Goal: Task Accomplishment & Management: Manage account settings

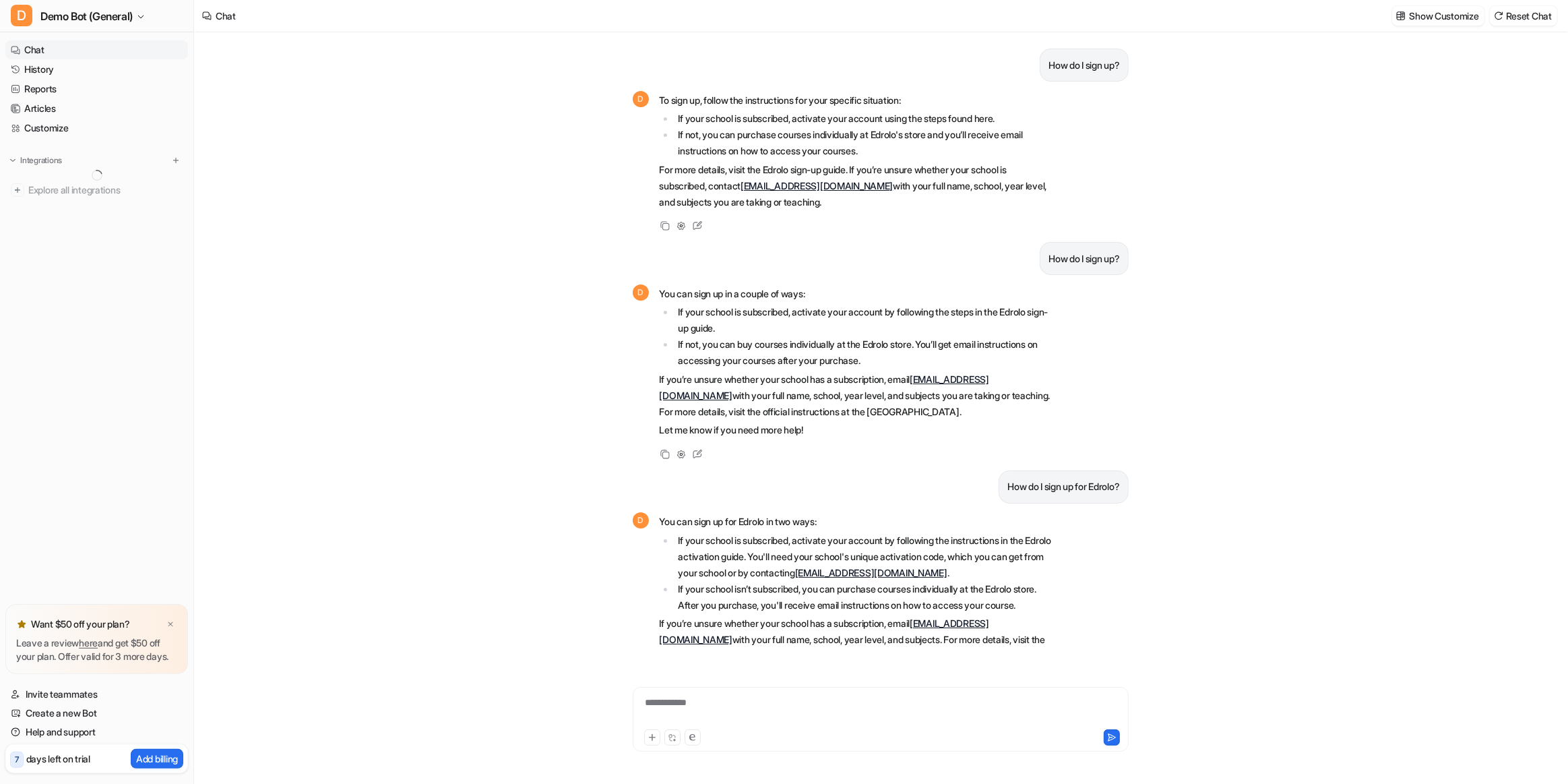
scroll to position [68, 0]
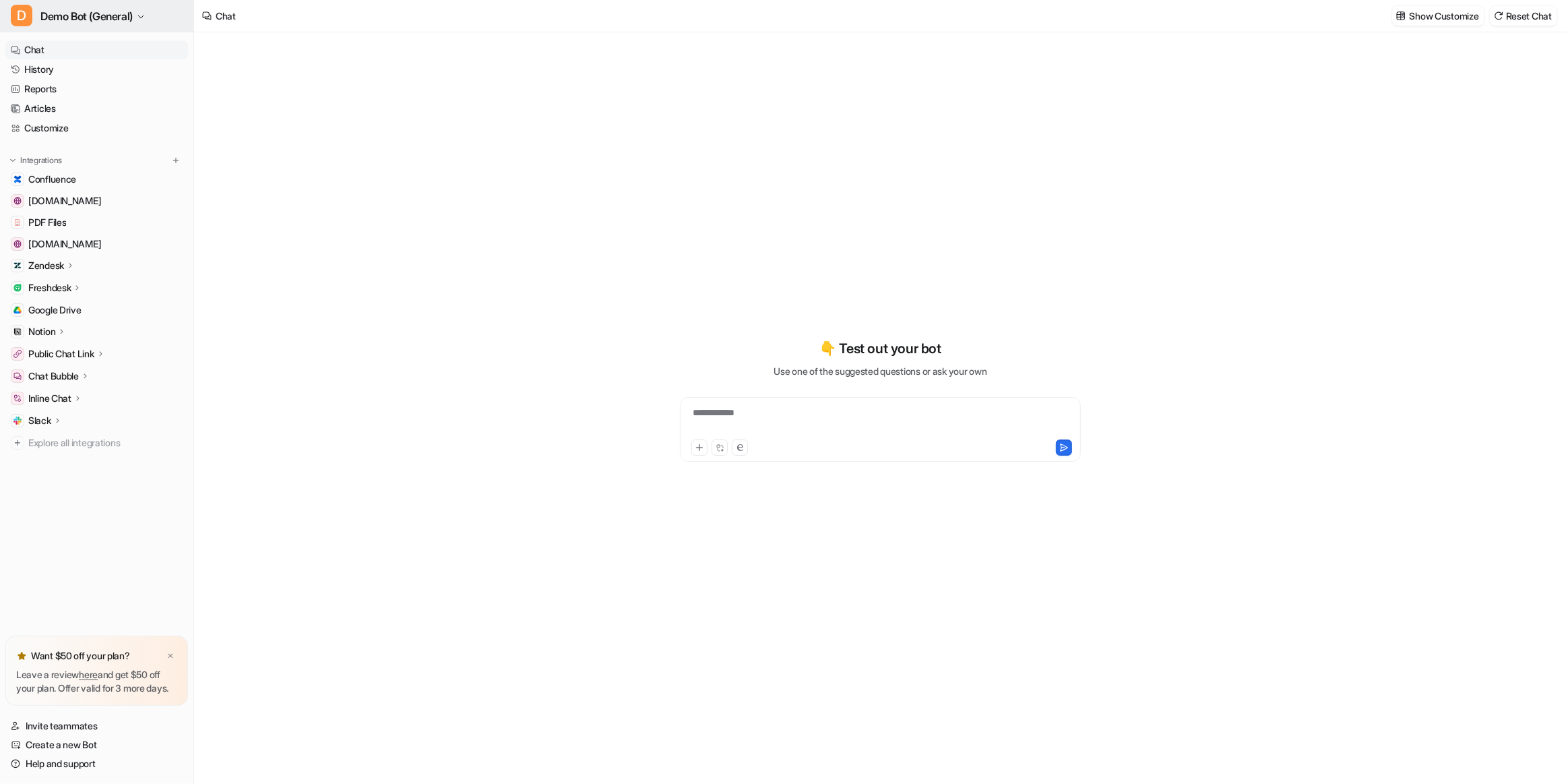
click at [95, 27] on button "D Demo Bot (General)" at bounding box center [96, 16] width 194 height 32
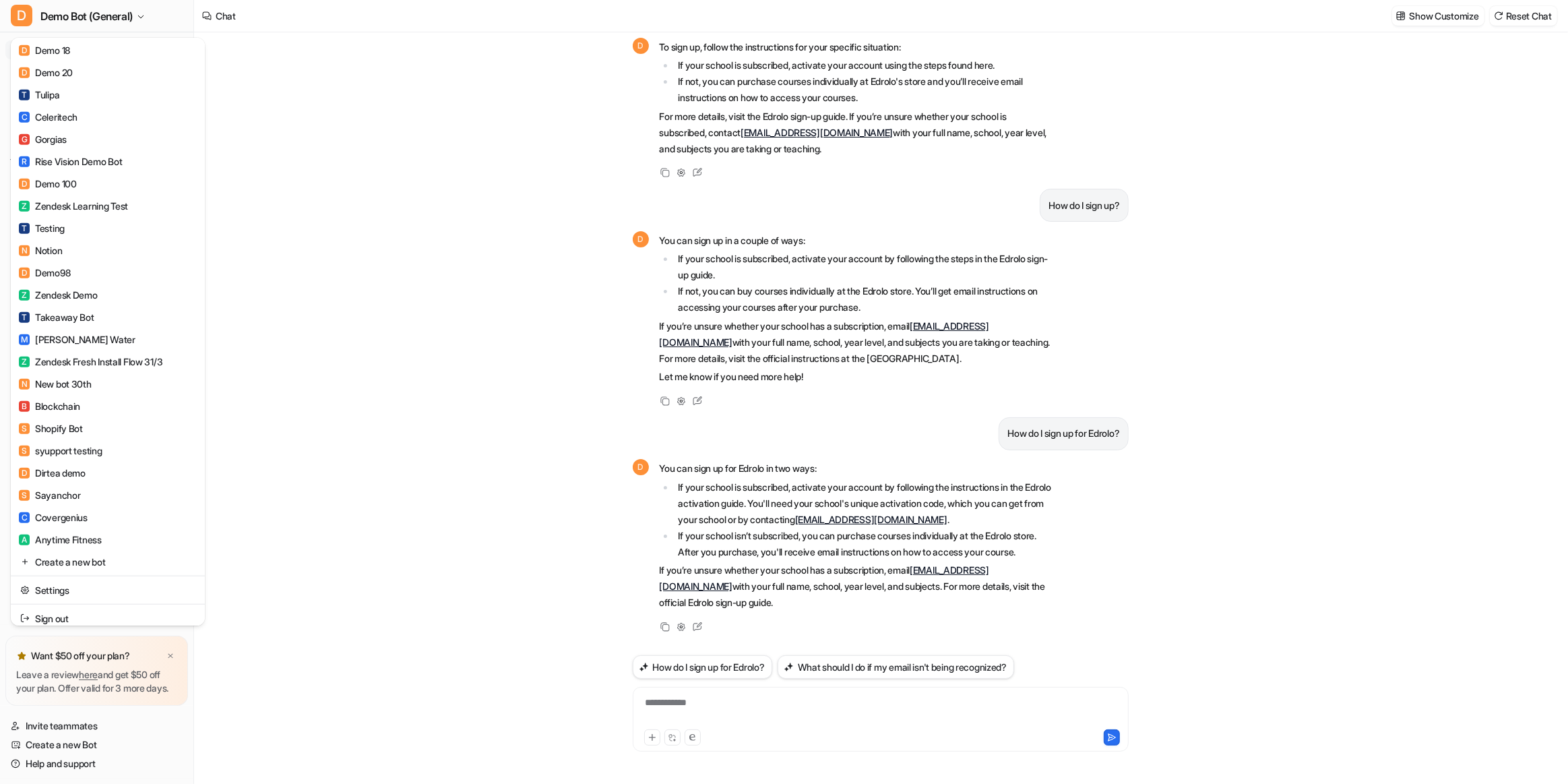
scroll to position [1053, 0]
click at [107, 585] on link "Settings" at bounding box center [108, 584] width 186 height 23
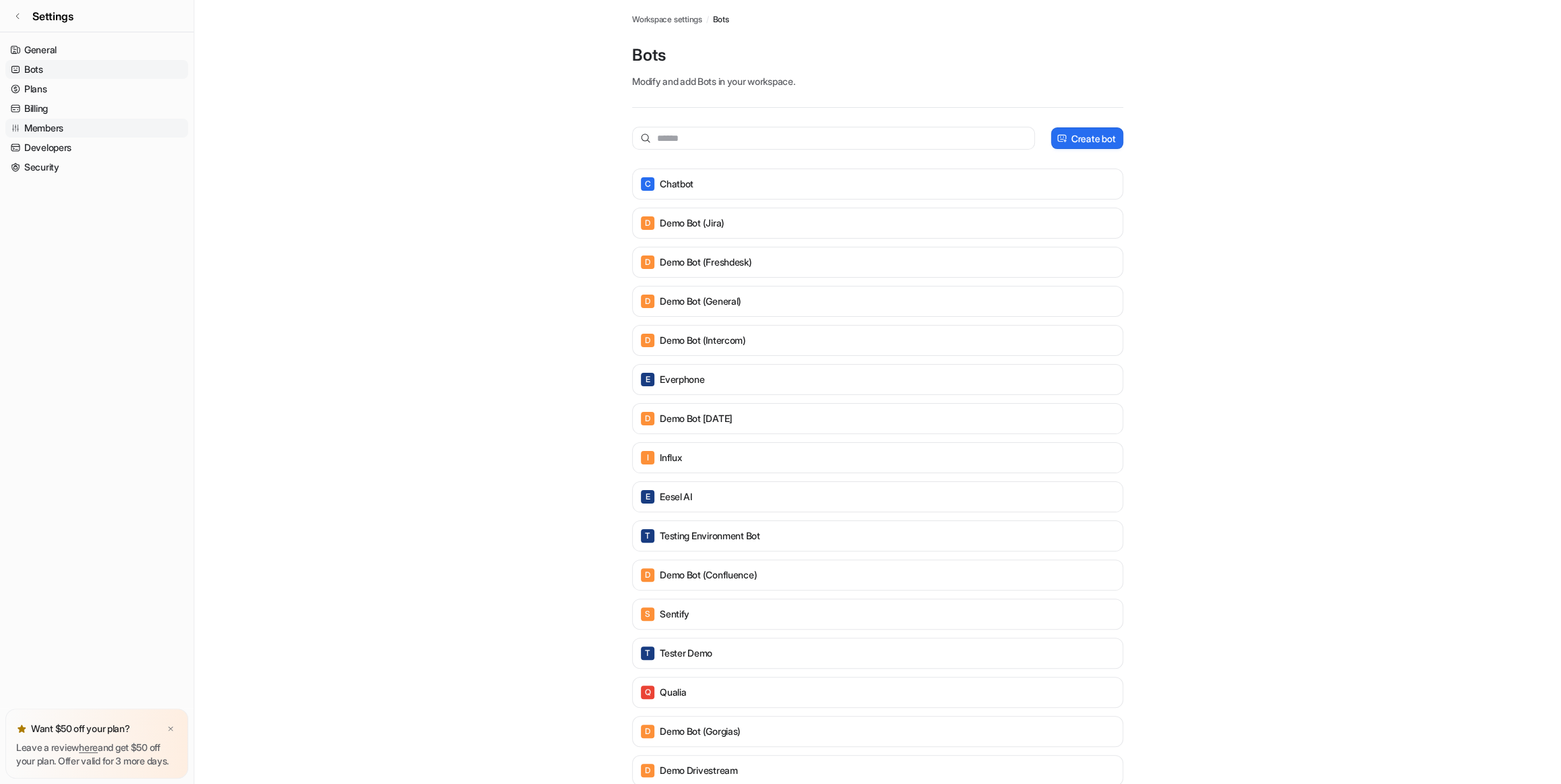
click at [77, 134] on link "Members" at bounding box center [97, 129] width 183 height 19
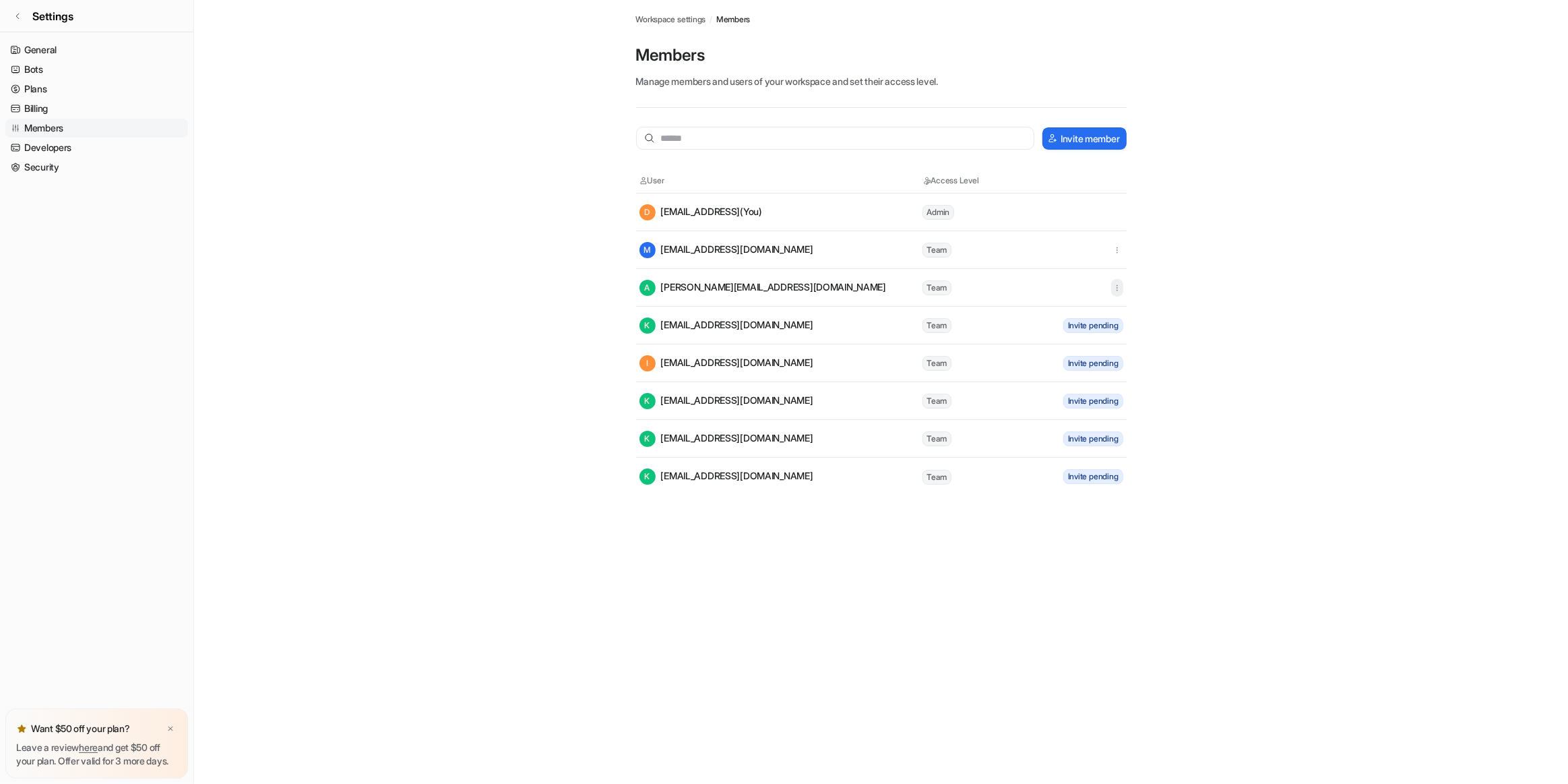
click at [1116, 287] on icon "button" at bounding box center [1117, 288] width 10 height 10
click at [1121, 251] on icon "button" at bounding box center [1117, 249] width 10 height 10
drag, startPoint x: 833, startPoint y: 257, endPoint x: 737, endPoint y: 245, distance: 96.7
click at [830, 257] on div "M mikeyg.raine@gmail.com" at bounding box center [780, 249] width 281 height 17
click at [737, 245] on div "M mikeyg.raine@gmail.com" at bounding box center [726, 249] width 174 height 17
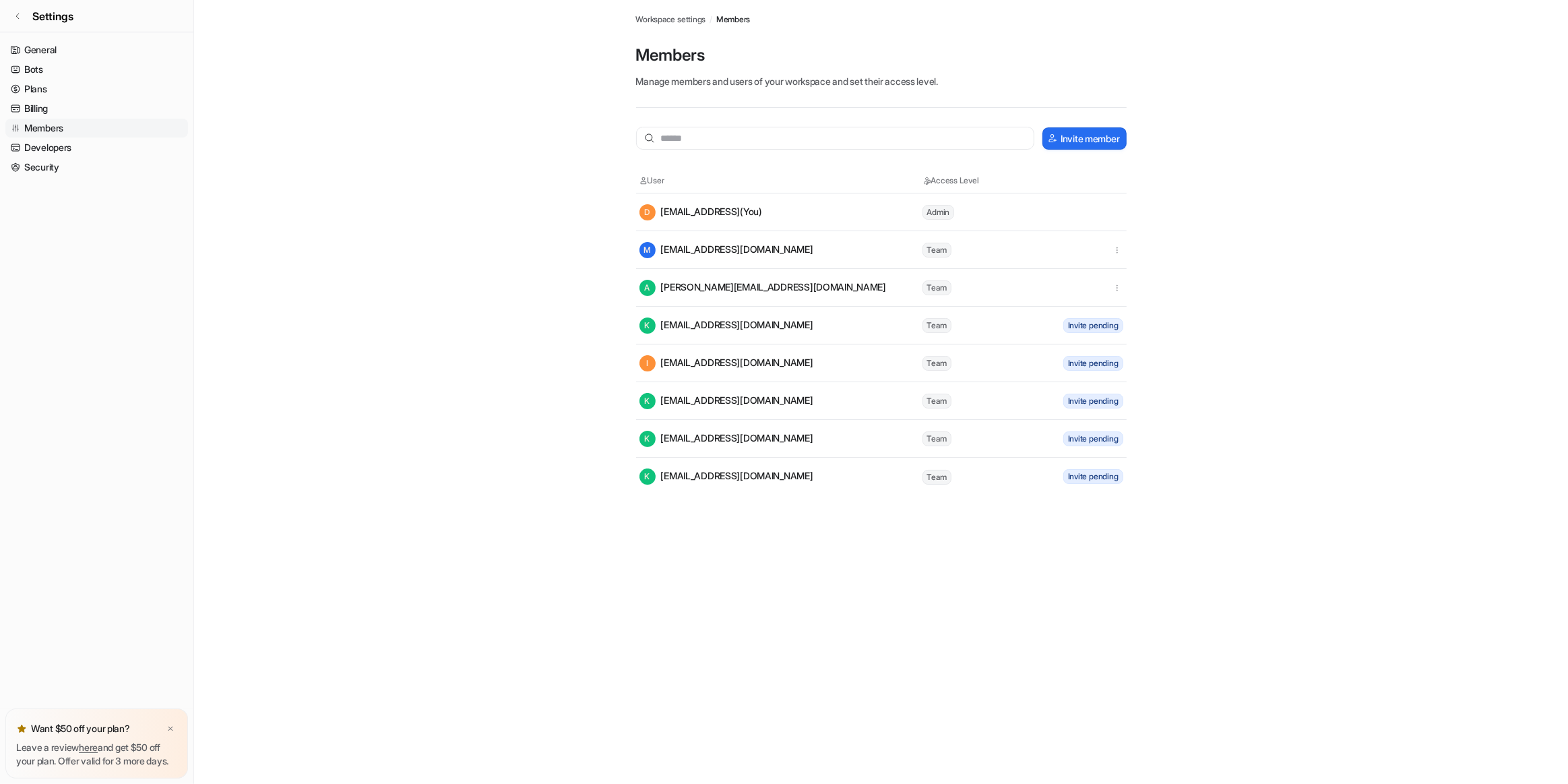
click at [727, 197] on tr "D demo@eesel.ai (You) Admin" at bounding box center [881, 212] width 491 height 37
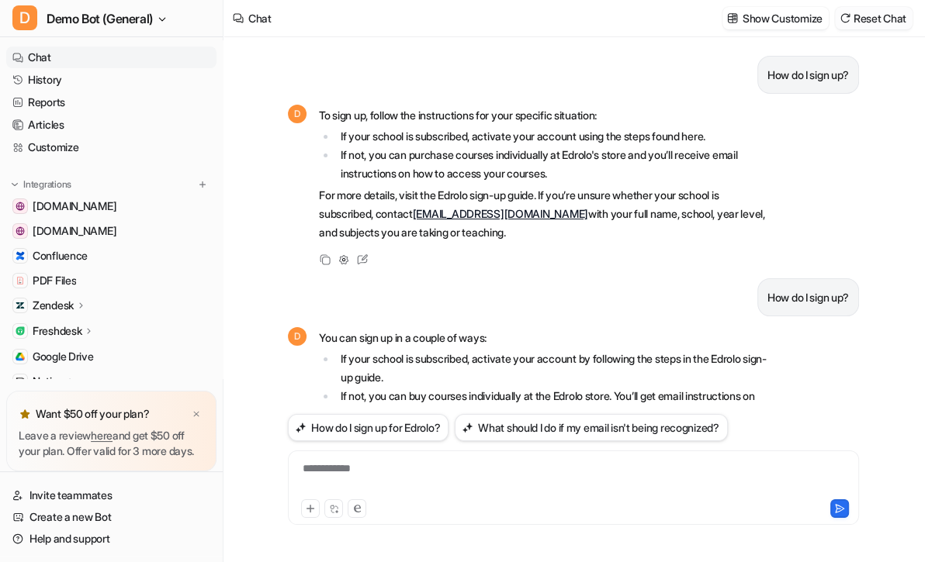
click at [857, 19] on button "Reset Chat" at bounding box center [874, 18] width 78 height 22
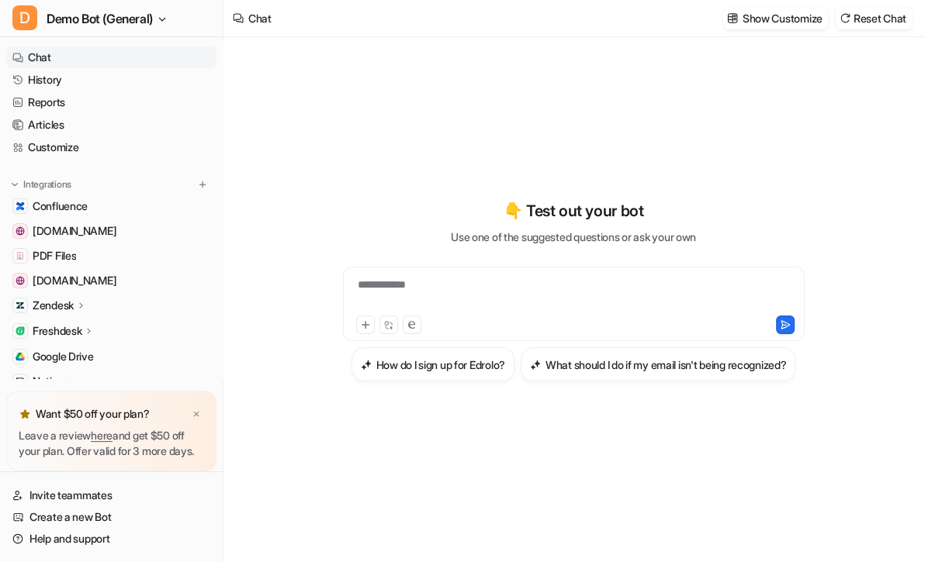
click at [737, 520] on div "**********" at bounding box center [573, 299] width 571 height 525
